Goal: Check status: Check status

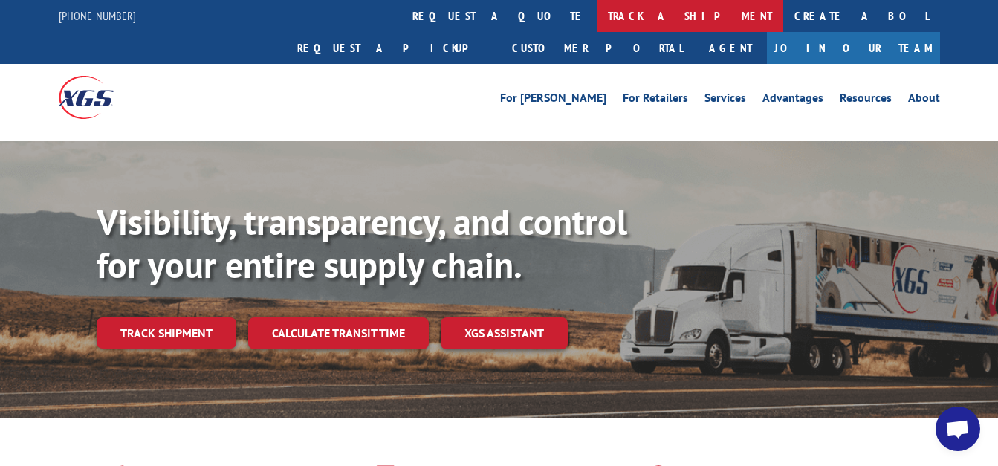
click at [597, 16] on link "track a shipment" at bounding box center [690, 16] width 186 height 32
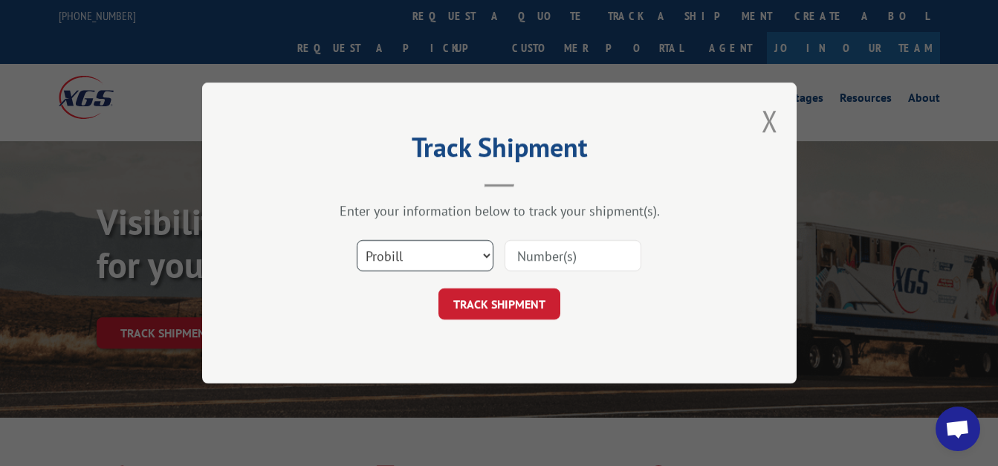
click at [482, 254] on select "Select category... Probill BOL PO" at bounding box center [425, 255] width 137 height 31
select select "bol"
click at [357, 240] on select "Select category... Probill BOL PO" at bounding box center [425, 255] width 137 height 31
click at [541, 253] on input at bounding box center [572, 255] width 137 height 31
type input "6016990"
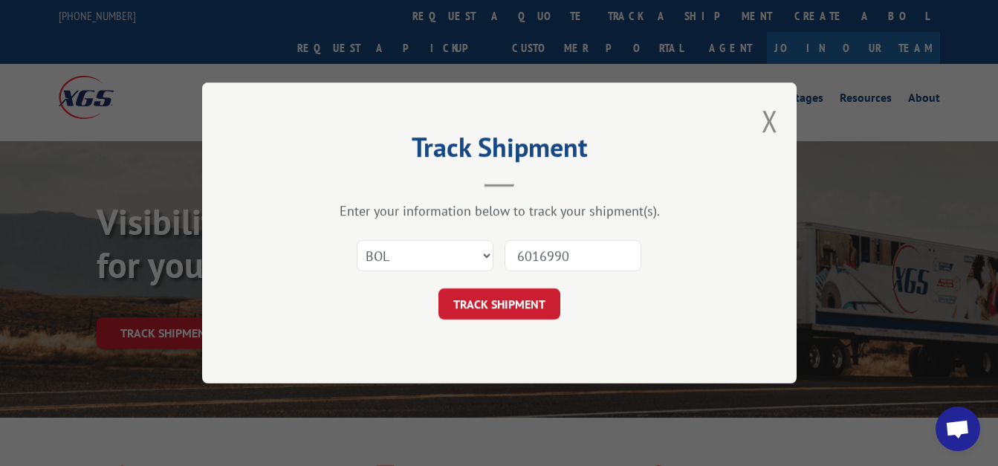
click button "TRACK SHIPMENT" at bounding box center [499, 303] width 122 height 31
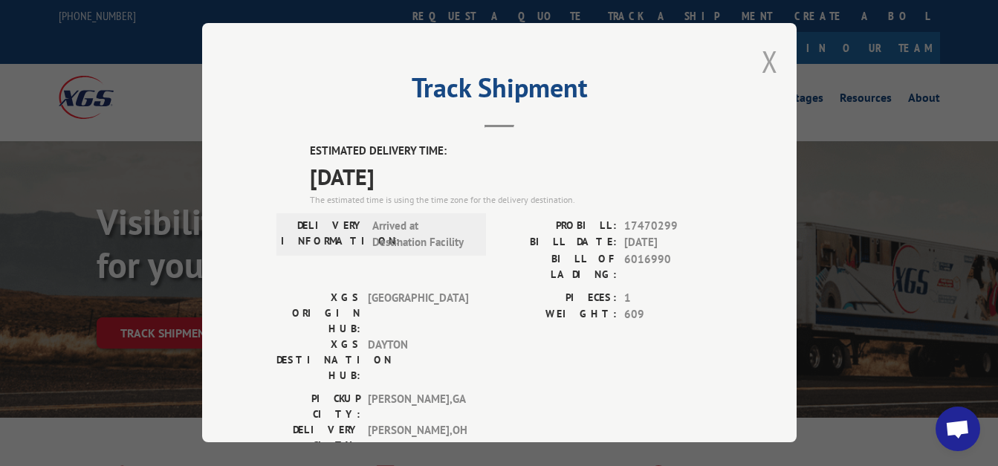
click at [762, 57] on button "Close modal" at bounding box center [769, 61] width 16 height 39
